Goal: Transaction & Acquisition: Purchase product/service

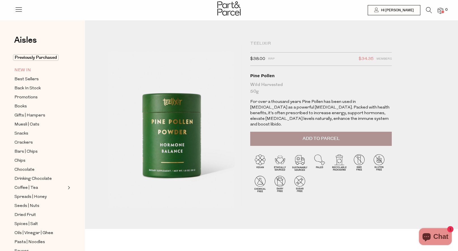
click at [17, 70] on span "NEW IN" at bounding box center [22, 70] width 16 height 7
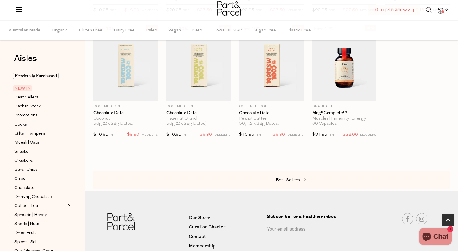
scroll to position [304, 0]
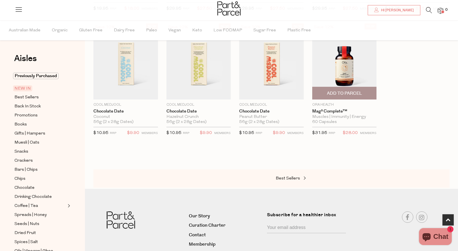
click at [323, 102] on p "Ora Health" at bounding box center [344, 104] width 65 height 5
click at [342, 72] on img at bounding box center [344, 61] width 65 height 76
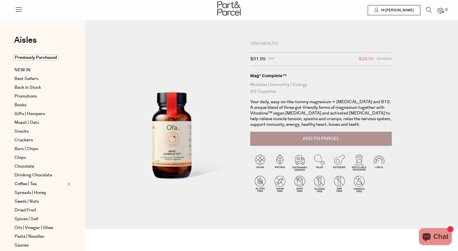
click at [263, 43] on div "Ora Health" at bounding box center [321, 44] width 142 height 6
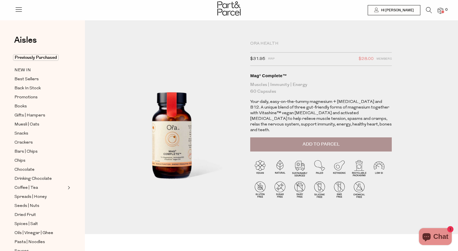
click at [427, 10] on icon at bounding box center [429, 10] width 6 height 6
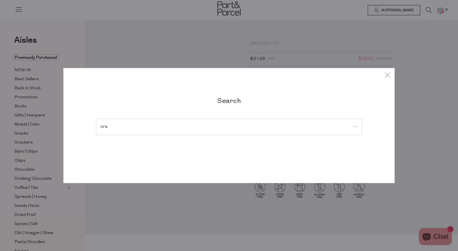
type input "ora"
click at [353, 127] on input "submit" at bounding box center [353, 127] width 8 height 8
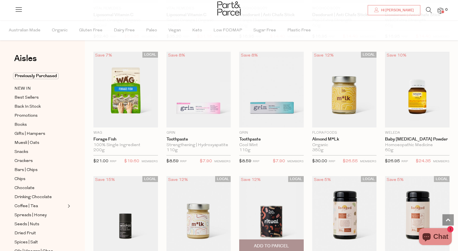
scroll to position [1052, 0]
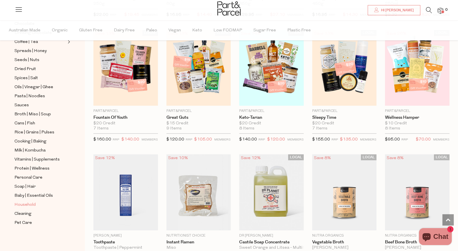
scroll to position [164, 0]
click at [33, 149] on span "Milk | Kombucha" at bounding box center [29, 151] width 31 height 7
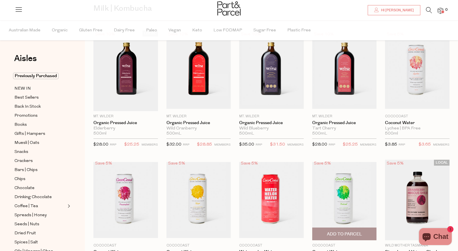
scroll to position [51, 0]
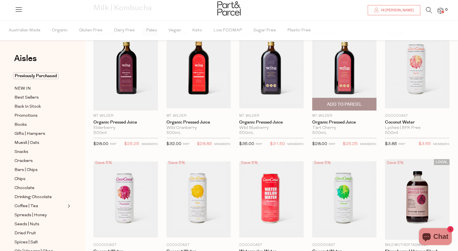
click at [342, 74] on img at bounding box center [344, 70] width 65 height 76
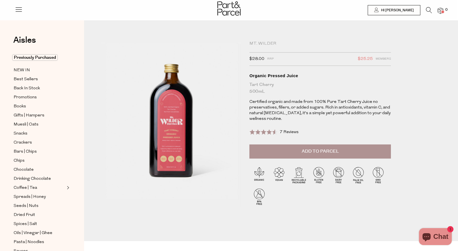
scroll to position [0, 1]
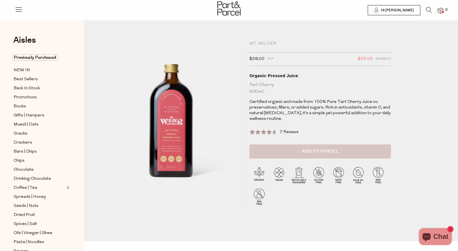
click at [287, 155] on button "Add to Parcel" at bounding box center [320, 152] width 142 height 14
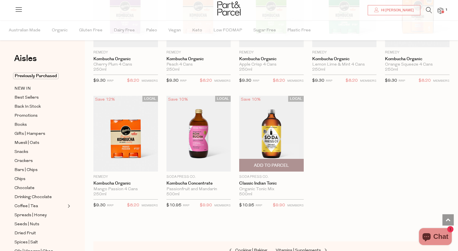
scroll to position [748, 0]
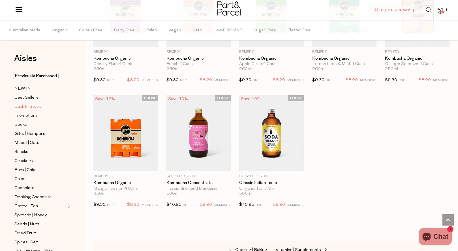
click at [30, 107] on span "Back In Stock" at bounding box center [27, 107] width 26 height 7
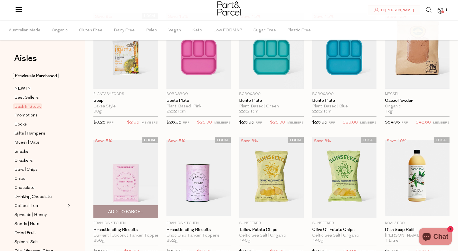
scroll to position [151, 0]
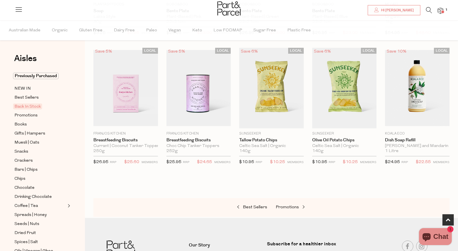
click at [422, 10] on li at bounding box center [426, 11] width 12 height 9
click at [434, 8] on li "1" at bounding box center [437, 11] width 11 height 8
click at [428, 11] on icon at bounding box center [429, 10] width 6 height 6
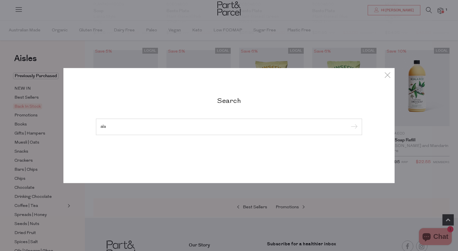
type input "ala"
click at [353, 127] on input "submit" at bounding box center [353, 127] width 8 height 8
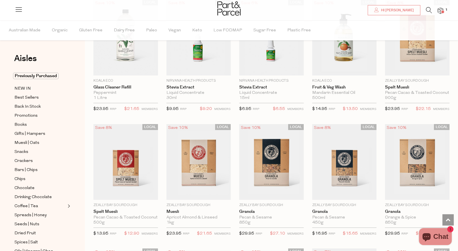
scroll to position [1001, 0]
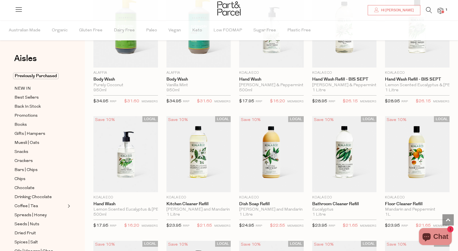
scroll to position [1112, 0]
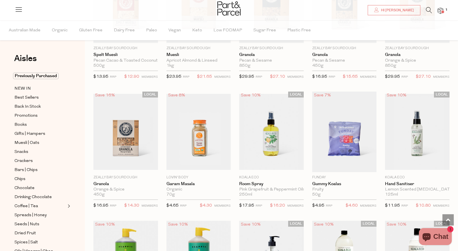
click at [422, 8] on li at bounding box center [426, 11] width 12 height 9
click at [429, 10] on icon at bounding box center [429, 10] width 6 height 6
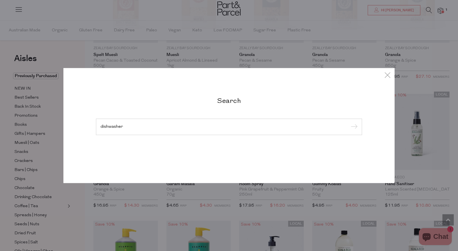
type input "dishwasher"
click at [353, 127] on input "submit" at bounding box center [353, 127] width 8 height 8
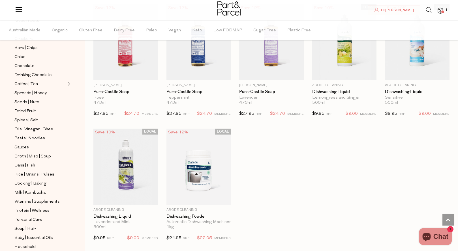
scroll to position [687, 0]
click at [208, 198] on span "Add To Parcel" at bounding box center [198, 199] width 35 height 6
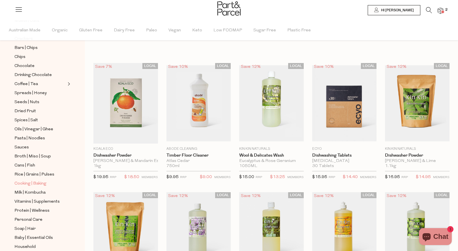
scroll to position [0, 0]
click at [31, 71] on ul "Previously Purchased NEW IN Best Sellers Back In Stock Promotions Books Gifts |…" at bounding box center [42, 109] width 61 height 318
click at [28, 63] on span "Chocolate" at bounding box center [24, 66] width 20 height 7
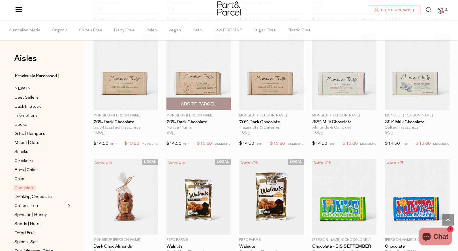
scroll to position [802, 0]
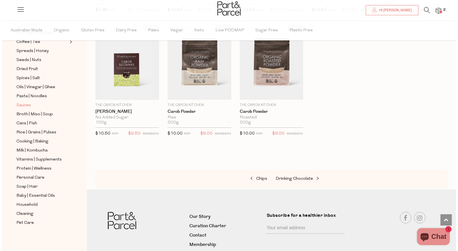
scroll to position [164, 0]
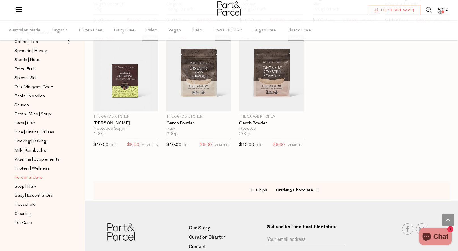
click at [37, 177] on span "Personal Care" at bounding box center [28, 178] width 28 height 7
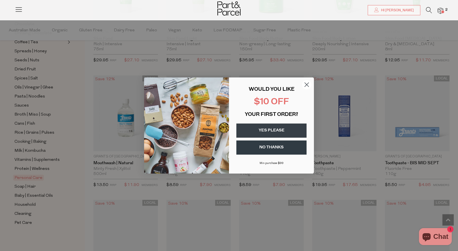
scroll to position [385, 0]
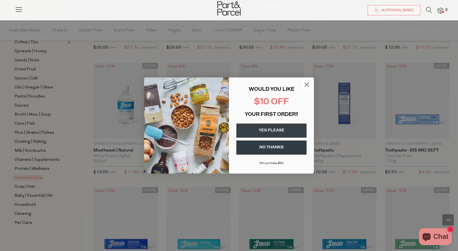
click at [308, 87] on circle "Close dialog" at bounding box center [306, 84] width 9 height 9
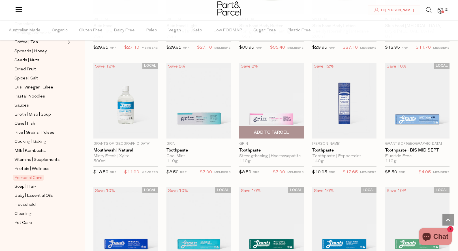
click at [272, 112] on img at bounding box center [271, 101] width 65 height 76
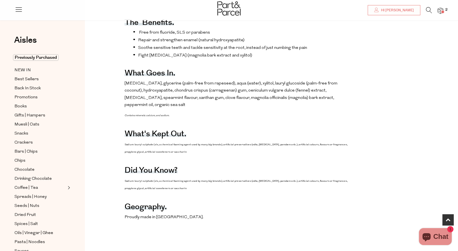
scroll to position [292, 0]
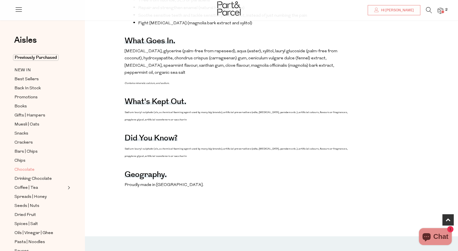
click at [23, 168] on span "Chocolate" at bounding box center [24, 170] width 20 height 7
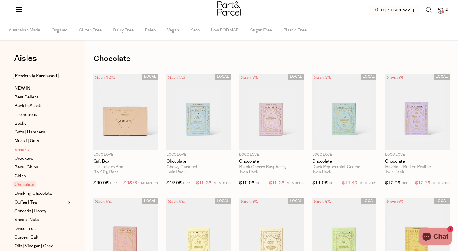
click at [25, 151] on span "Snacks" at bounding box center [21, 150] width 14 height 7
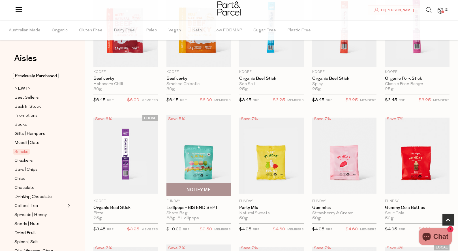
scroll to position [208, 0]
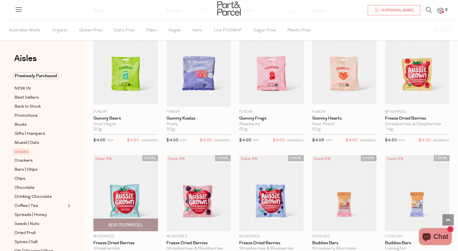
scroll to position [415, 0]
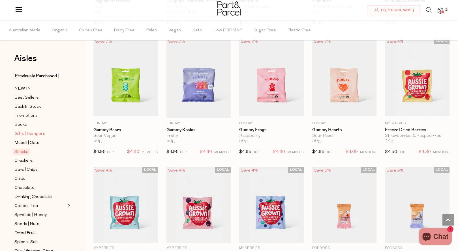
click at [33, 134] on span "Gifts | Hampers" at bounding box center [29, 134] width 31 height 7
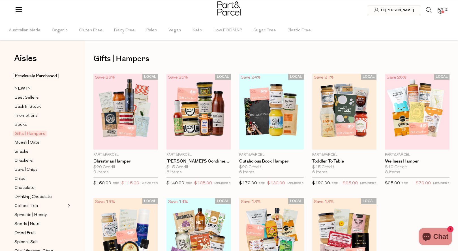
click at [428, 11] on icon at bounding box center [429, 10] width 6 height 6
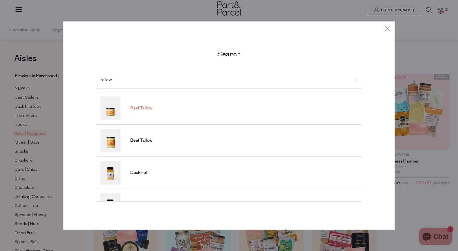
scroll to position [62, 0]
type input "tallow"
click at [140, 145] on link "Beef Tallow" at bounding box center [229, 140] width 257 height 23
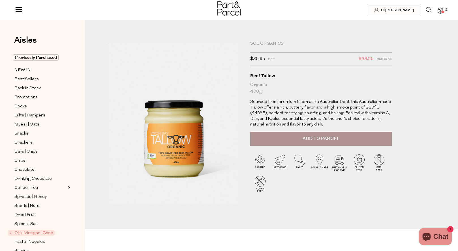
click at [429, 7] on div at bounding box center [229, 9] width 458 height 18
click at [429, 10] on icon at bounding box center [429, 10] width 6 height 6
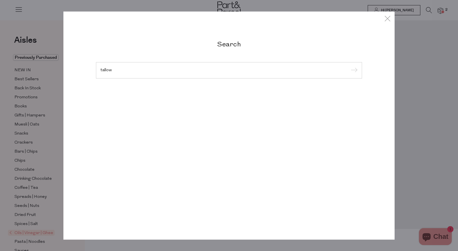
type input "tallow"
click at [353, 71] on input "submit" at bounding box center [353, 71] width 8 height 8
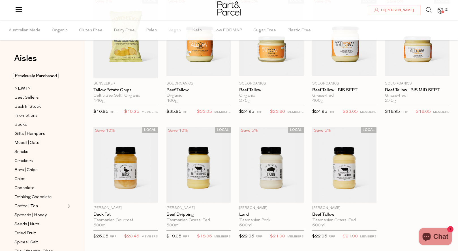
scroll to position [66, 0]
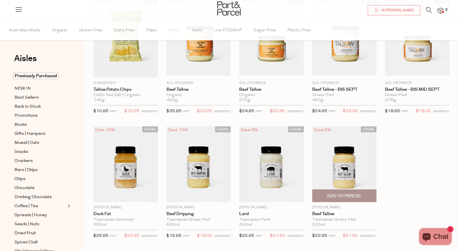
click at [339, 201] on span "Add To Parcel" at bounding box center [344, 196] width 61 height 12
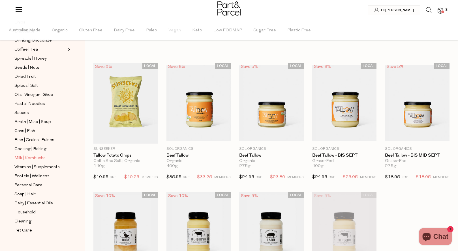
scroll to position [162, 0]
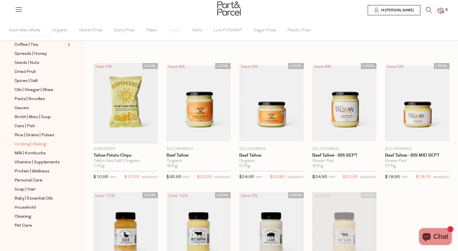
click at [37, 145] on span "Cooking | Baking" at bounding box center [30, 144] width 32 height 7
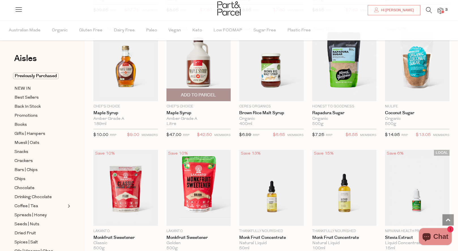
scroll to position [1051, 0]
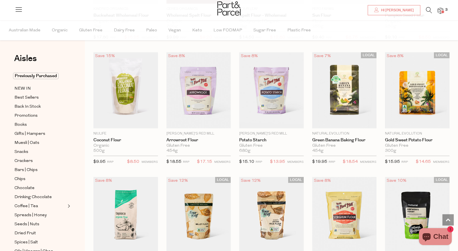
scroll to position [1704, 0]
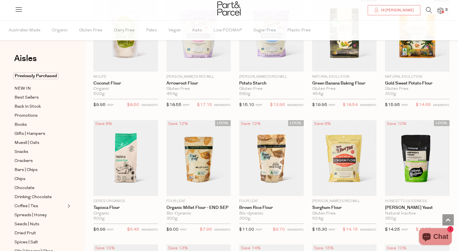
click at [429, 12] on icon at bounding box center [429, 10] width 6 height 6
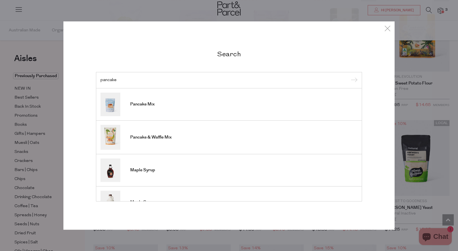
type input "pancake"
click at [353, 81] on input "submit" at bounding box center [353, 80] width 8 height 8
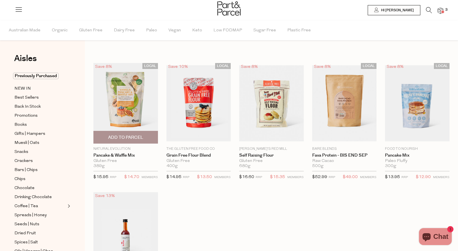
click at [114, 72] on img at bounding box center [125, 103] width 65 height 80
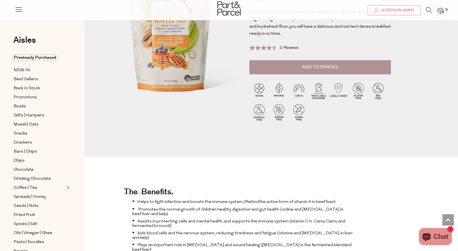
scroll to position [66, 1]
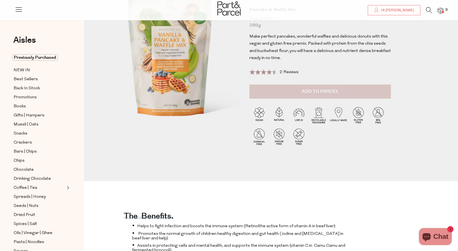
click at [268, 88] on button "Add to Parcel" at bounding box center [320, 92] width 142 height 14
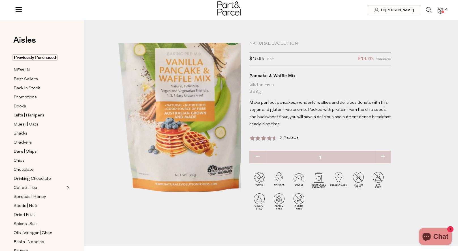
scroll to position [0, 1]
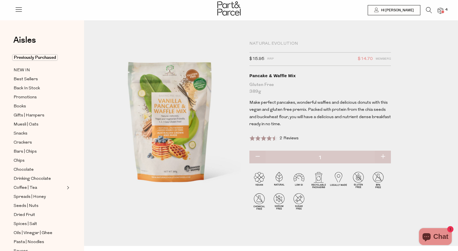
click at [442, 12] on span at bounding box center [442, 11] width 3 height 3
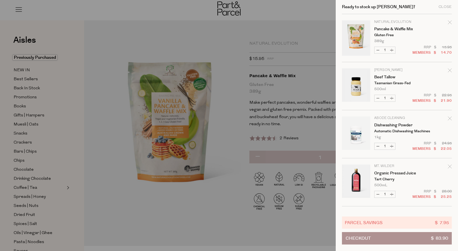
click at [219, 195] on div at bounding box center [229, 125] width 458 height 251
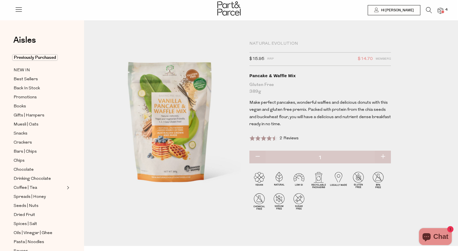
click at [428, 8] on icon at bounding box center [429, 10] width 6 height 6
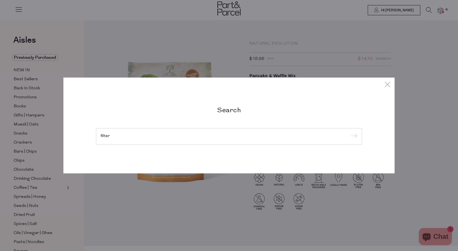
type input "filter"
click at [353, 132] on input "submit" at bounding box center [353, 136] width 8 height 8
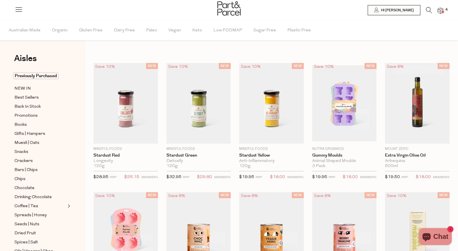
click at [427, 11] on icon at bounding box center [429, 10] width 6 height 6
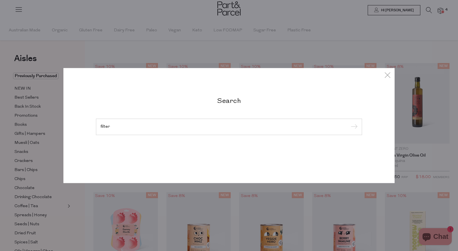
type input "filter"
click at [353, 127] on input "submit" at bounding box center [353, 127] width 8 height 8
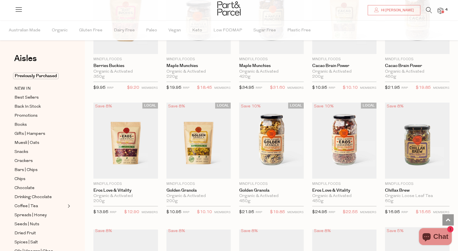
scroll to position [1027, 0]
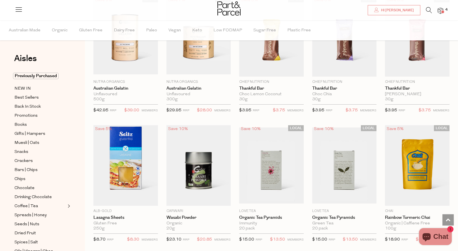
scroll to position [1841, 0]
click at [432, 9] on icon at bounding box center [429, 10] width 6 height 6
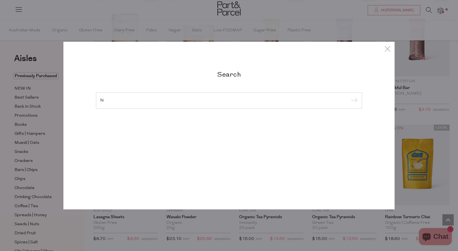
type input "h"
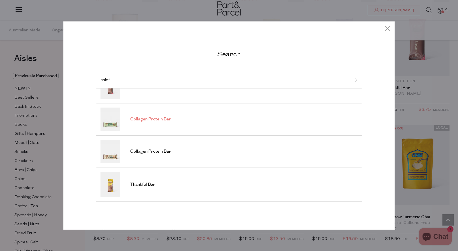
scroll to position [214, 0]
click at [386, 30] on icon at bounding box center [387, 28] width 8 height 8
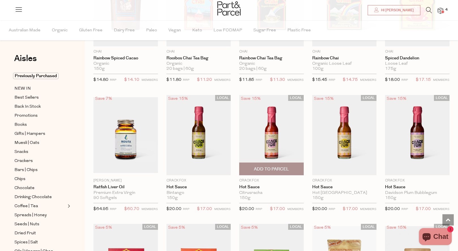
scroll to position [2130, 0]
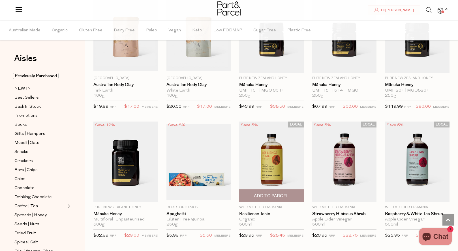
scroll to position [2513, 0]
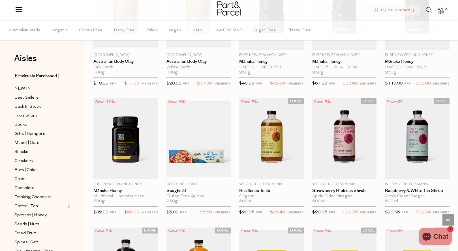
click at [428, 10] on icon at bounding box center [429, 10] width 6 height 6
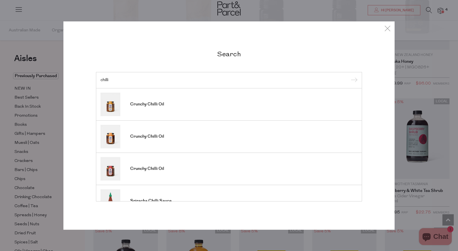
type input "chilli"
click at [353, 81] on input "submit" at bounding box center [353, 80] width 8 height 8
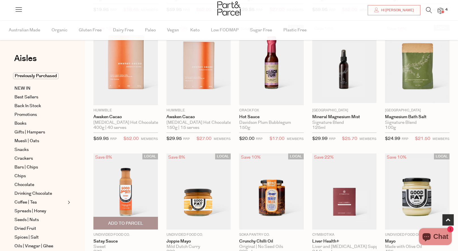
scroll to position [287, 0]
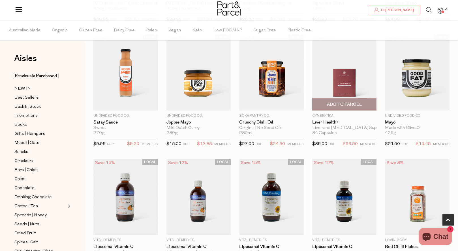
click at [357, 87] on img at bounding box center [344, 73] width 65 height 76
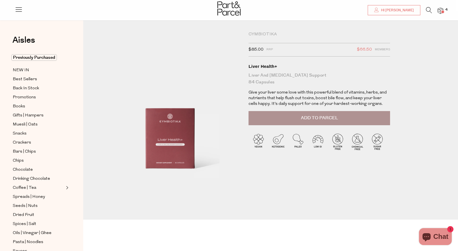
scroll to position [10, 2]
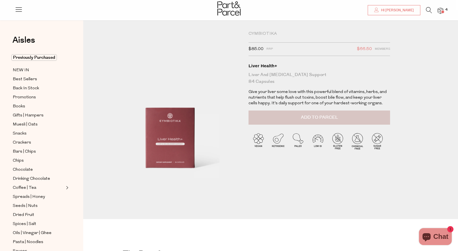
click at [337, 119] on span "Add to Parcel" at bounding box center [319, 117] width 37 height 7
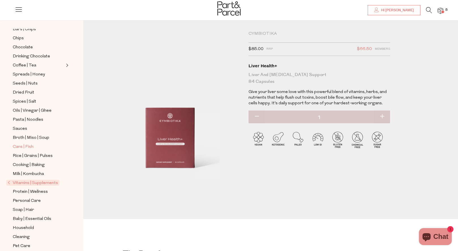
scroll to position [129, 0]
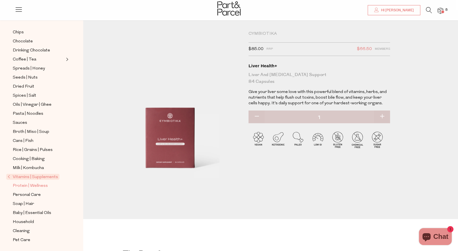
click at [38, 187] on span "Protein | Wellness" at bounding box center [30, 186] width 35 height 7
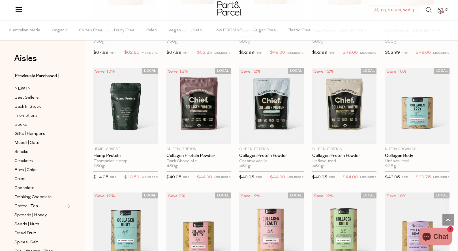
scroll to position [249, 0]
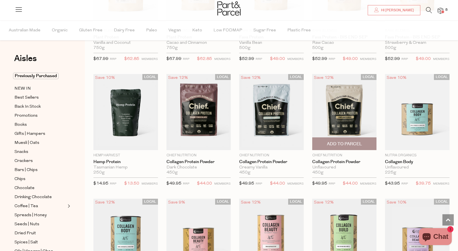
click at [348, 116] on img at bounding box center [344, 112] width 65 height 76
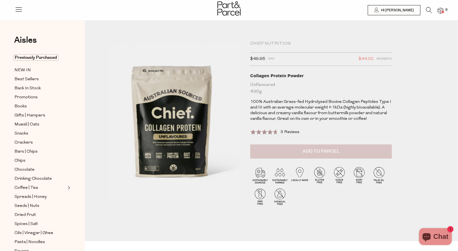
click at [325, 152] on span "Add to Parcel" at bounding box center [321, 151] width 37 height 7
